Goal: Complete application form

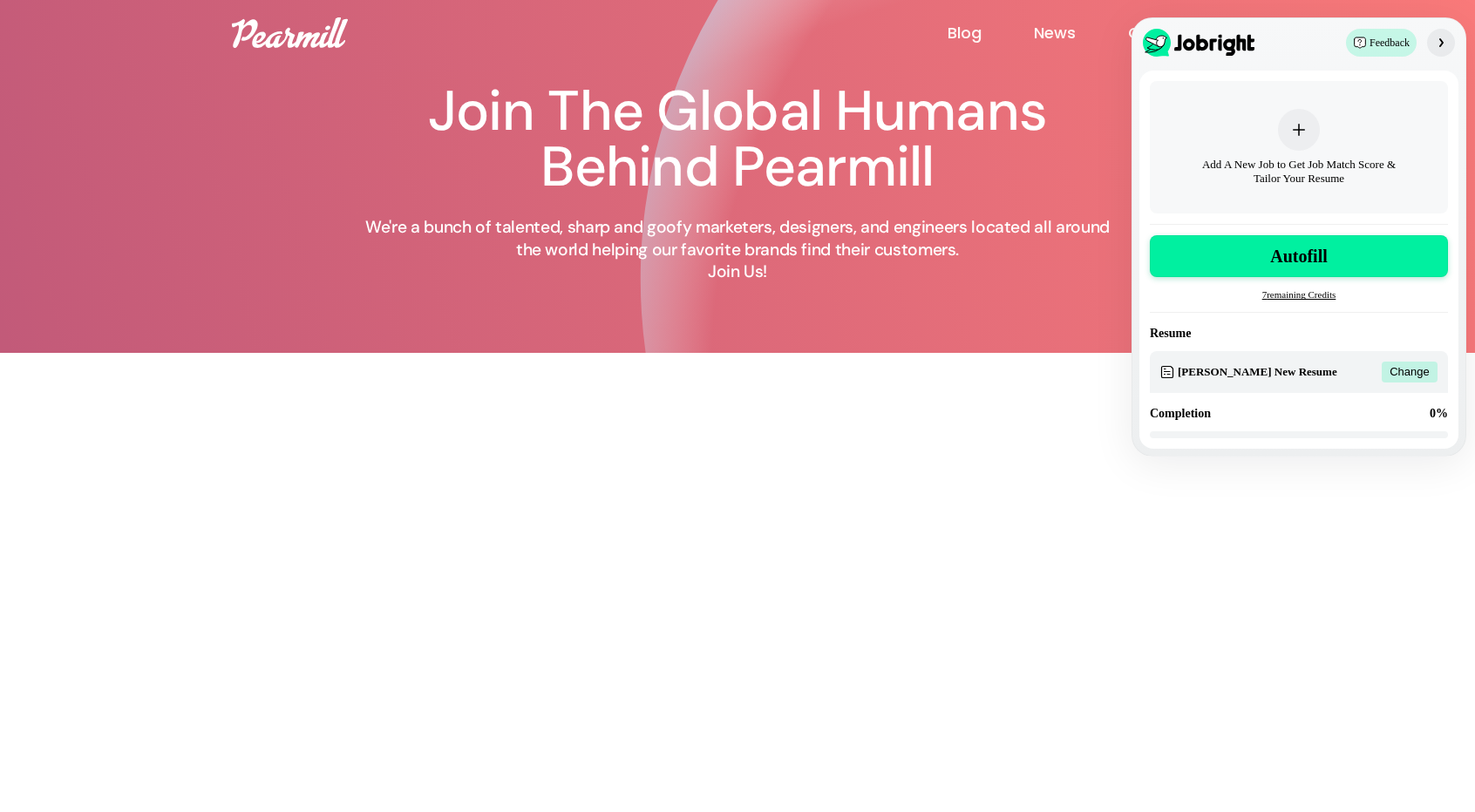
scroll to position [405, 0]
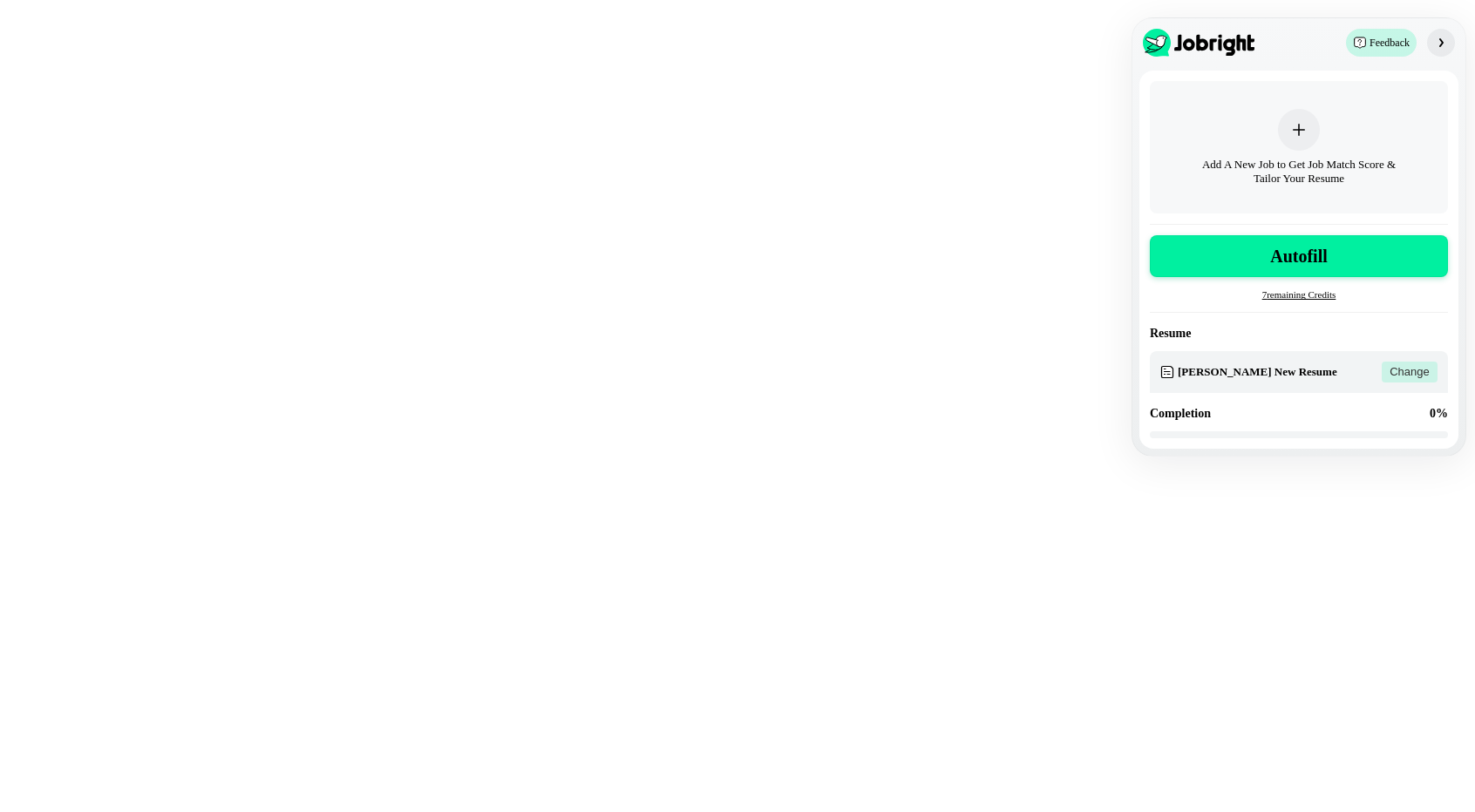
click at [1413, 374] on span "Change" at bounding box center [1410, 372] width 40 height 14
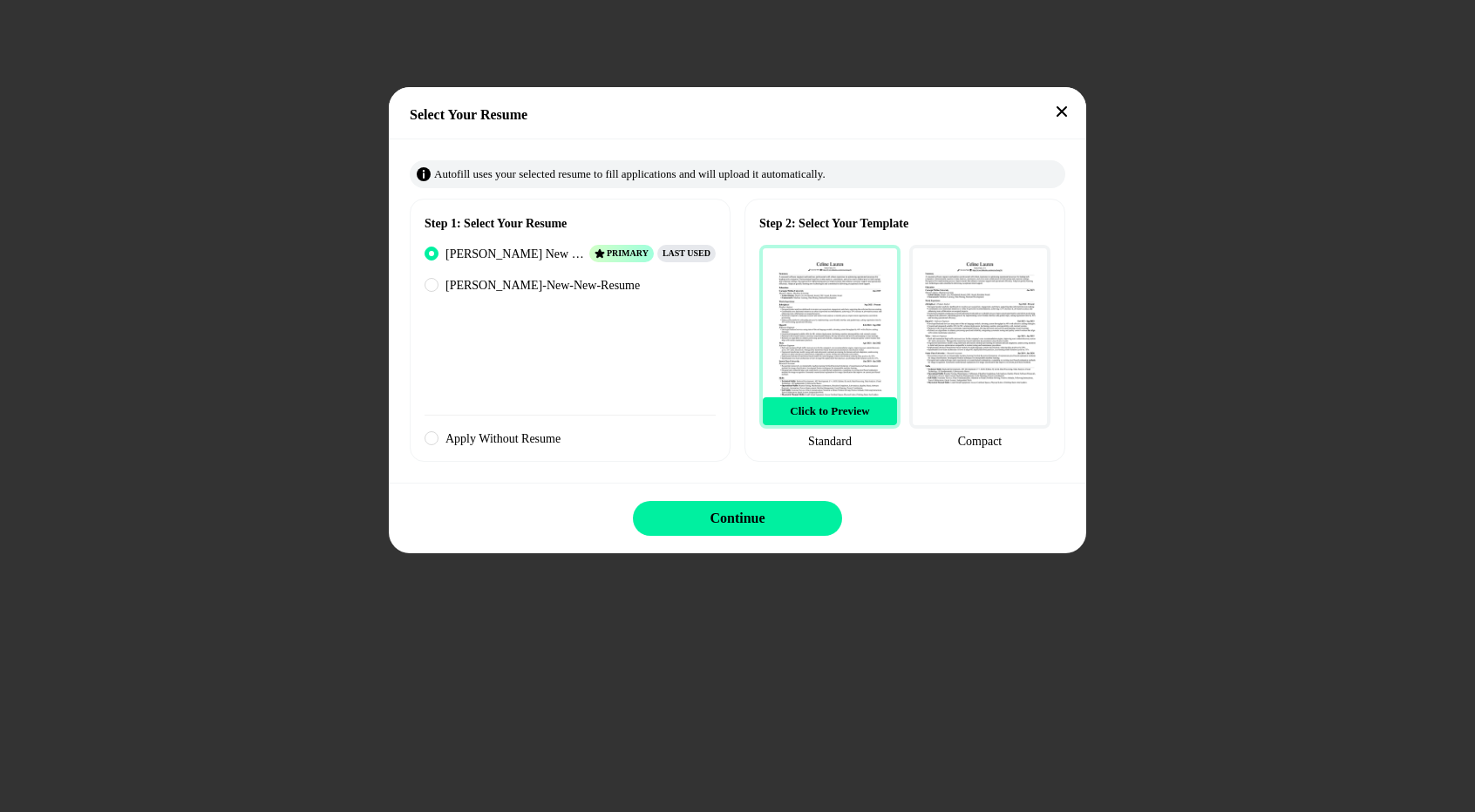
drag, startPoint x: 693, startPoint y: 116, endPoint x: 748, endPoint y: 120, distance: 55.1
click at [748, 120] on div "Select Your Resume" at bounding box center [748, 115] width 677 height 21
click at [865, 369] on img at bounding box center [830, 336] width 141 height 184
click at [852, 408] on span "Click to Preview" at bounding box center [830, 411] width 80 height 14
click at [811, 416] on span "Click to Preview" at bounding box center [830, 411] width 80 height 14
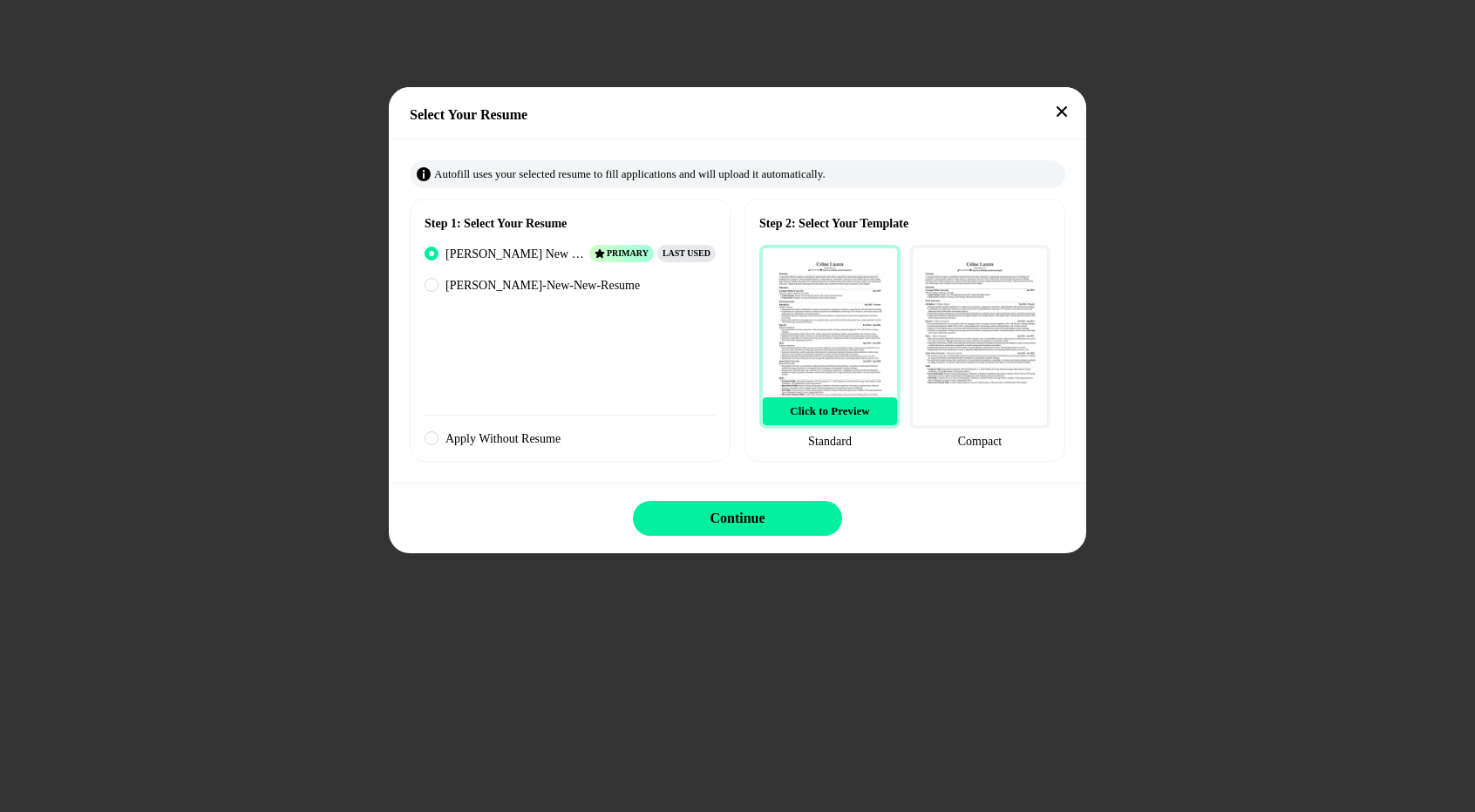
click at [811, 416] on span "Click to Preview" at bounding box center [830, 411] width 80 height 14
click at [812, 320] on img at bounding box center [830, 336] width 141 height 184
click at [557, 292] on span "[PERSON_NAME]-New-New-Resume" at bounding box center [543, 286] width 195 height 19
click at [436, 292] on input "[PERSON_NAME]-New-New-Resume" at bounding box center [432, 287] width 7 height 12
radio input "true"
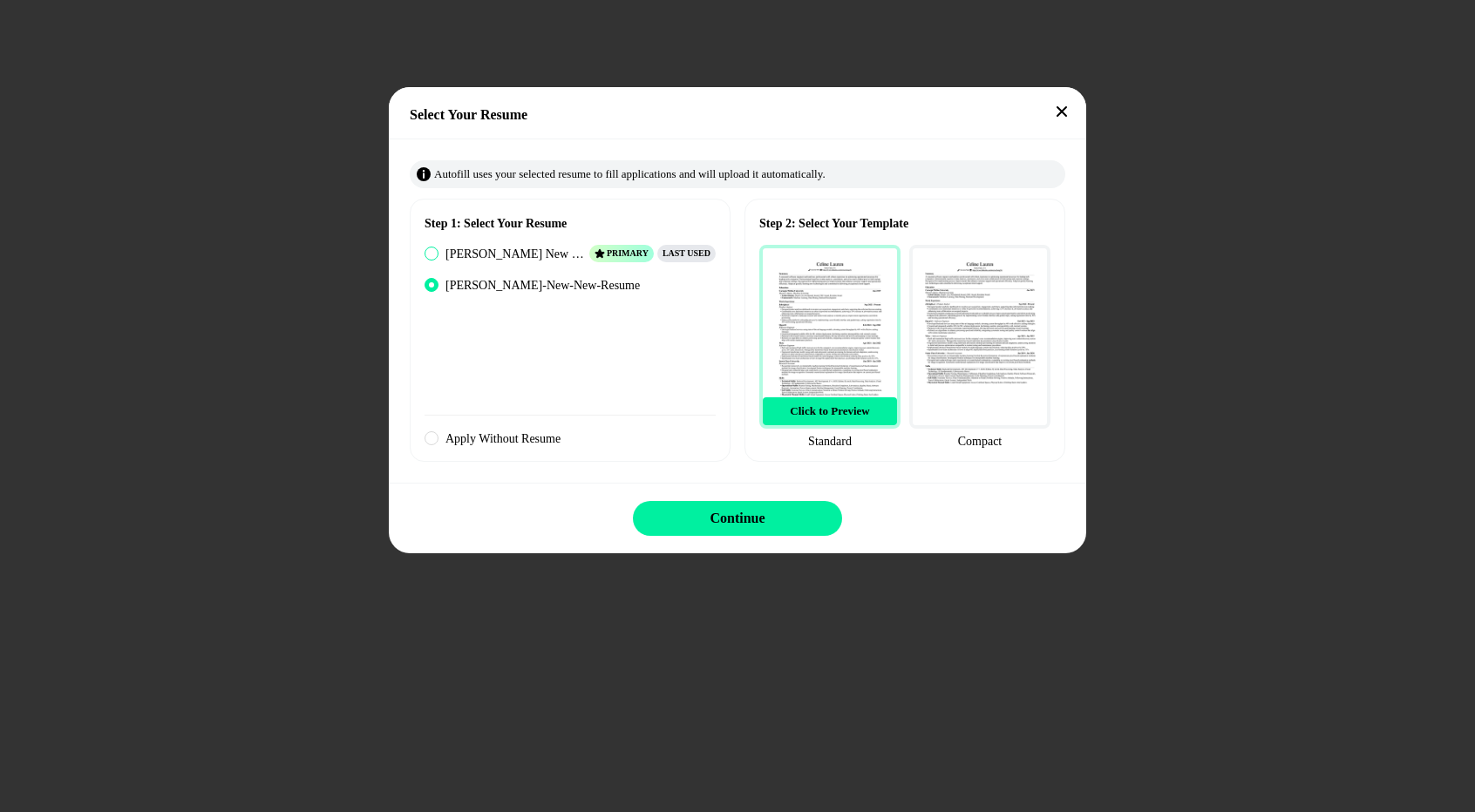
click at [486, 257] on span "[PERSON_NAME] New Resume" at bounding box center [516, 254] width 140 height 19
click at [436, 257] on input "[PERSON_NAME] New Resume Primary Last Used" at bounding box center [432, 255] width 7 height 12
radio input "true"
click at [483, 277] on span "[PERSON_NAME]-New-New-Resume" at bounding box center [543, 286] width 195 height 19
click at [436, 281] on input "[PERSON_NAME]-New-New-Resume" at bounding box center [432, 287] width 7 height 12
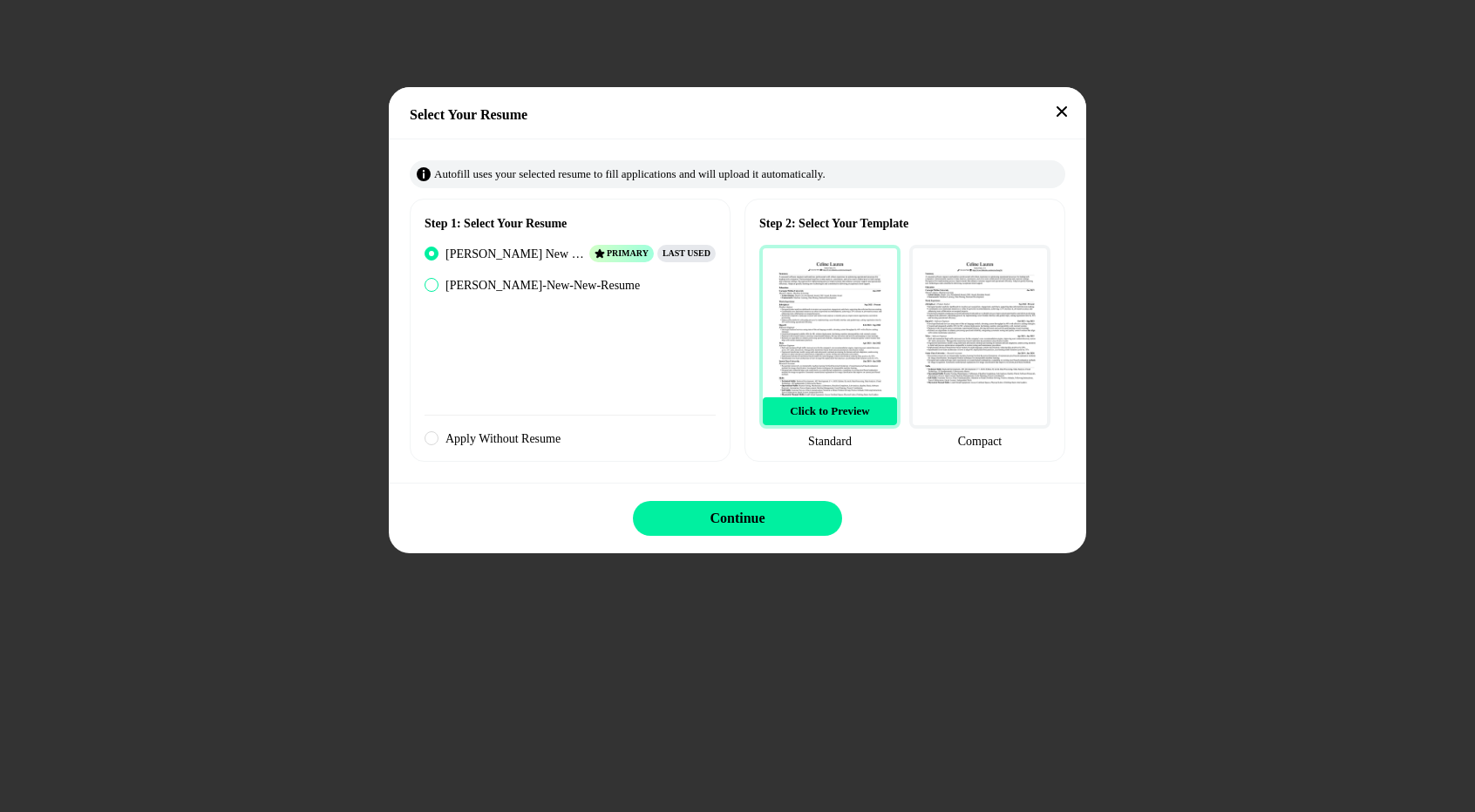
radio input "true"
click at [942, 339] on img at bounding box center [979, 336] width 141 height 184
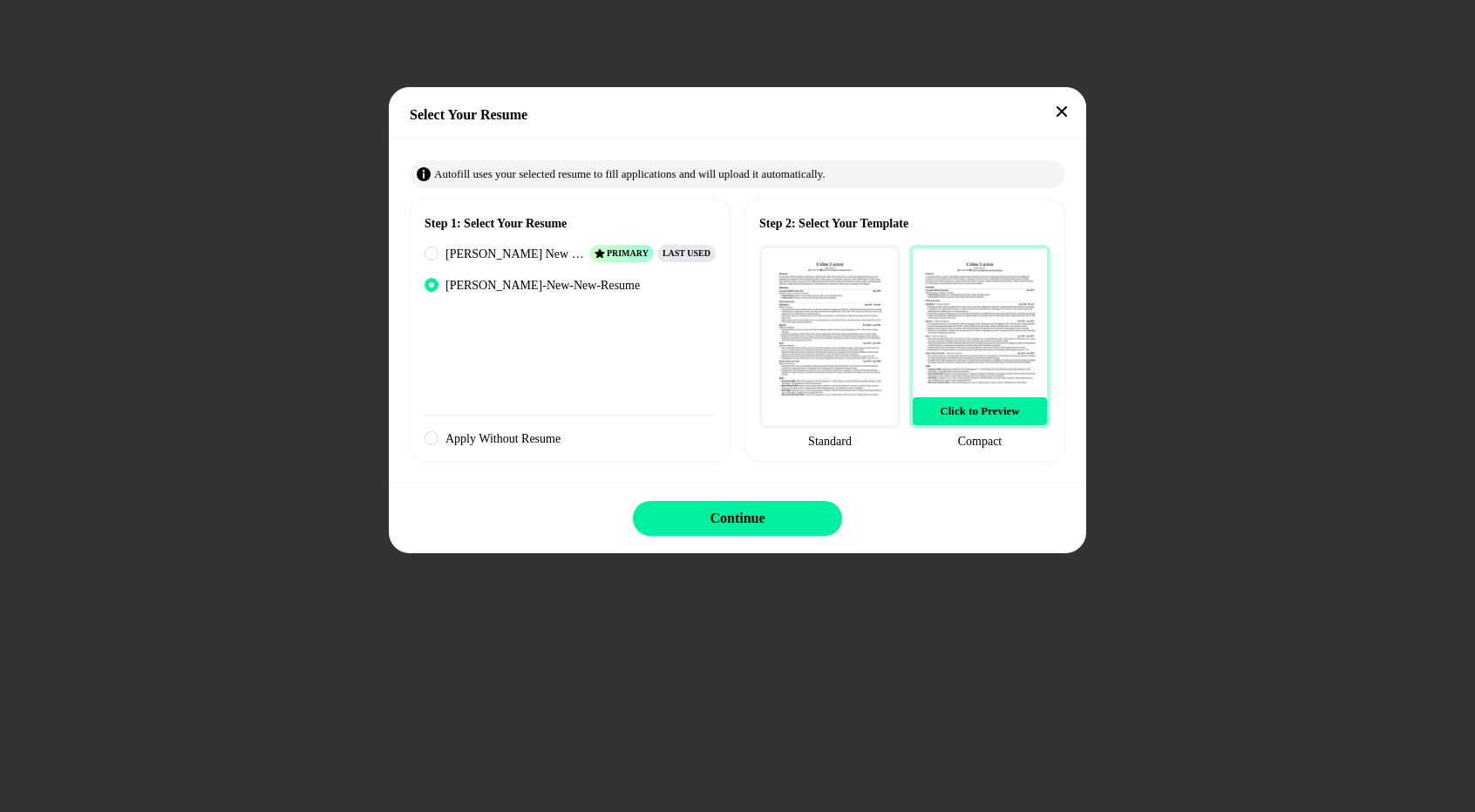
click at [840, 340] on img at bounding box center [830, 336] width 141 height 184
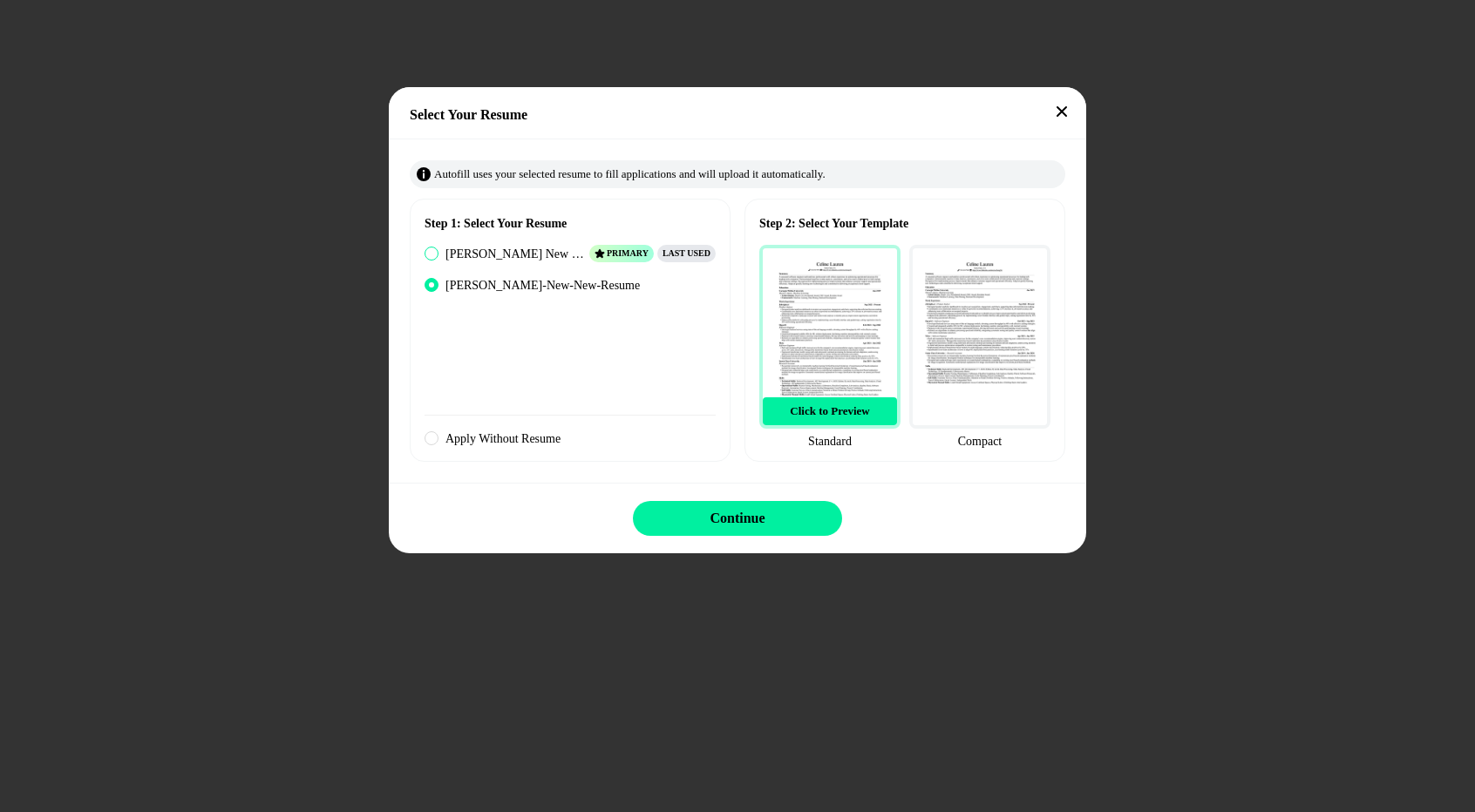
click at [504, 245] on span "[PERSON_NAME] New Resume" at bounding box center [516, 254] width 140 height 19
click at [436, 249] on input "[PERSON_NAME] New Resume Primary Last Used" at bounding box center [432, 255] width 7 height 12
radio input "true"
click at [665, 476] on div "Step 1: Select Your Resume [PERSON_NAME] New Resume Primary Last Used [PERSON_N…" at bounding box center [738, 335] width 656 height 294
click at [671, 511] on button "Continue" at bounding box center [738, 519] width 209 height 35
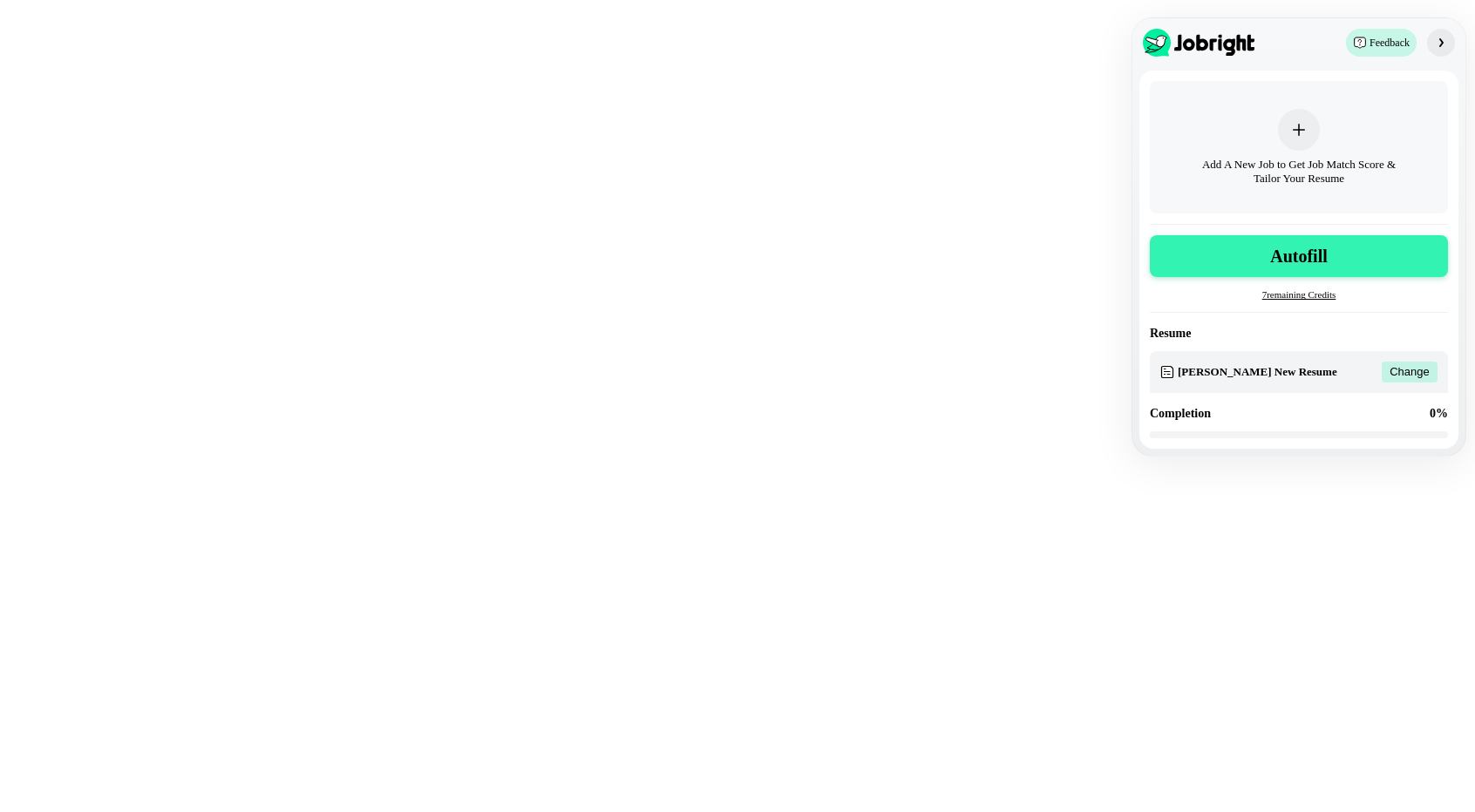
click at [1263, 261] on button "Autofill" at bounding box center [1299, 256] width 298 height 42
